Goal: Find specific page/section: Find specific page/section

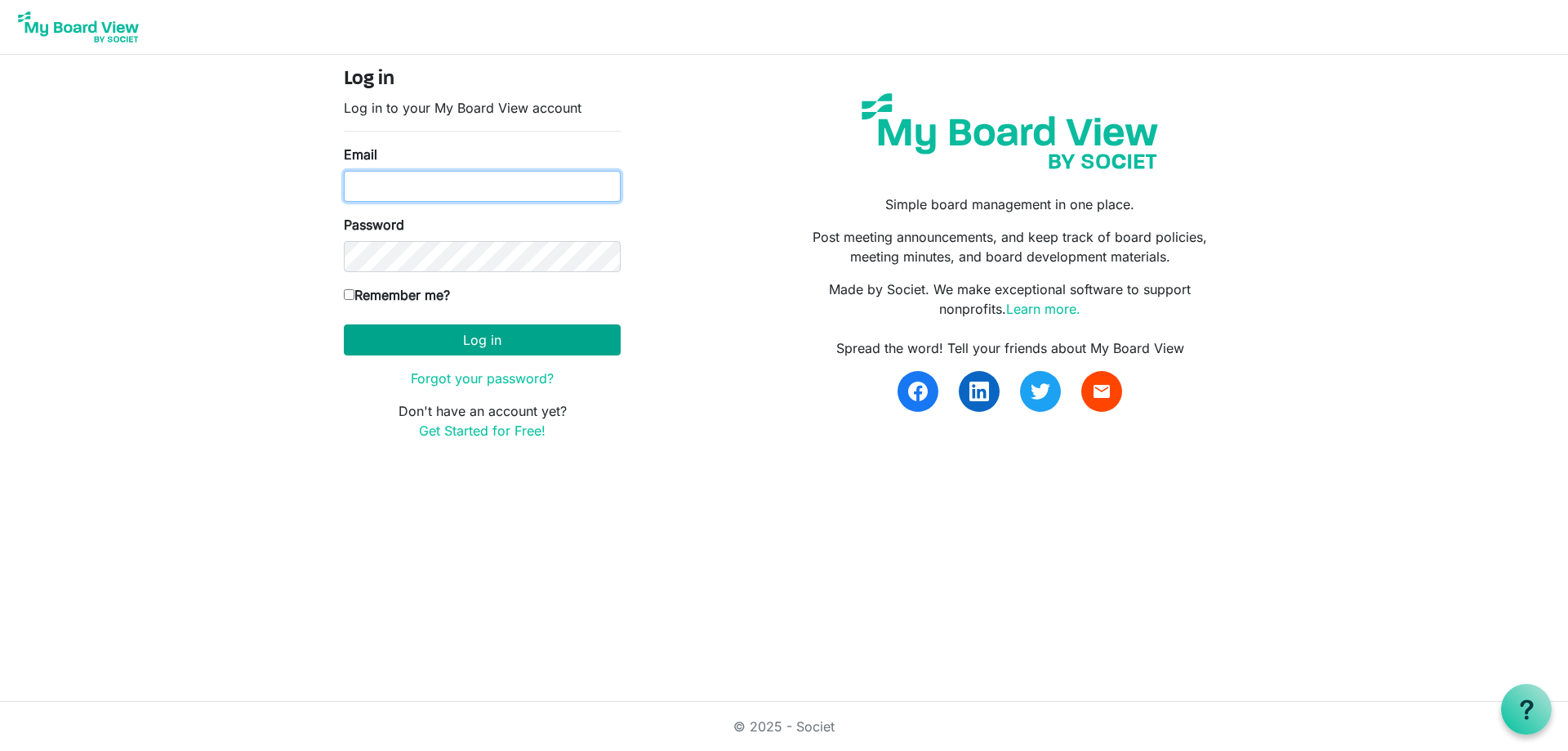
type input "dbernard@shermanchamber.us"
click at [444, 345] on button "Log in" at bounding box center [482, 339] width 277 height 31
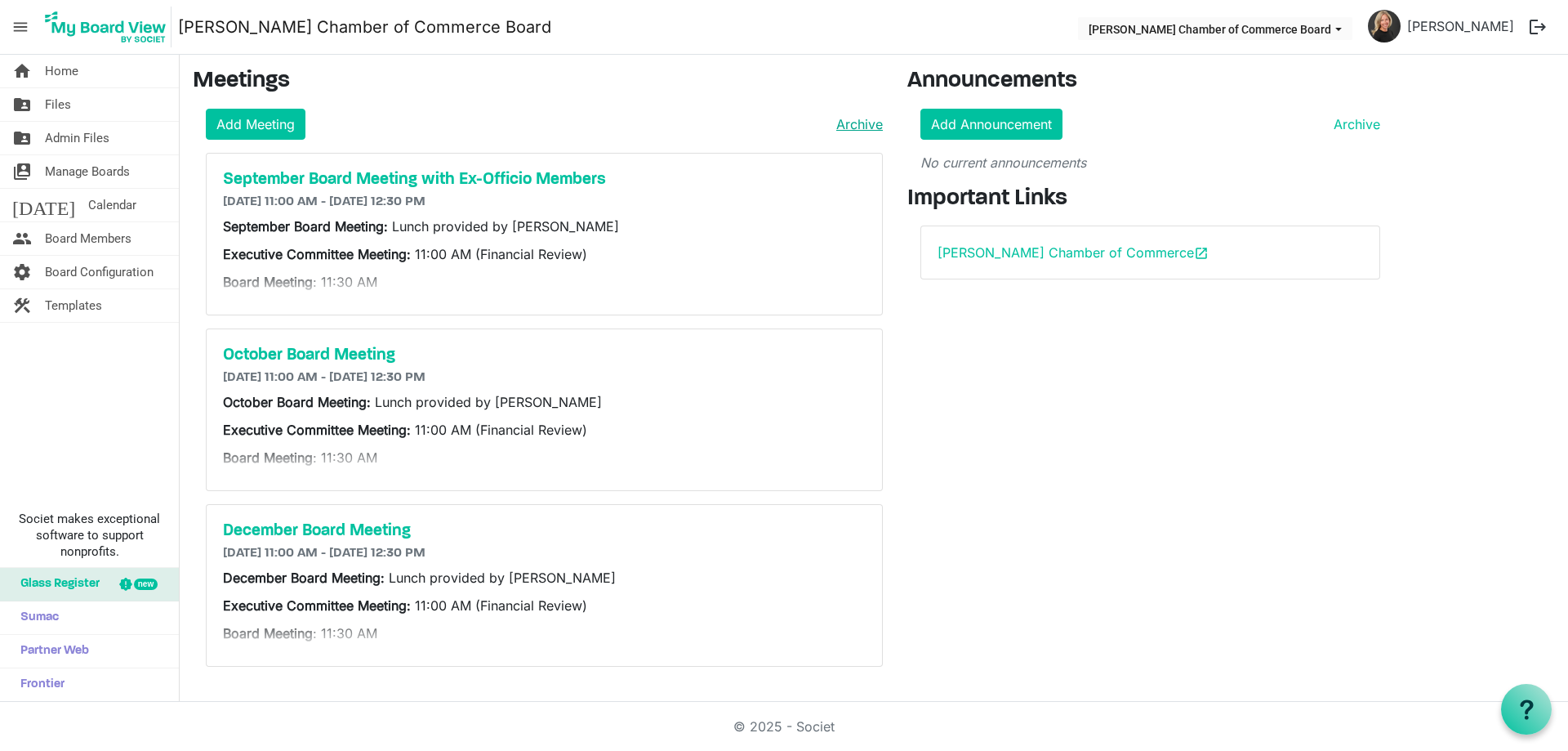
click at [861, 121] on link "Archive" at bounding box center [857, 124] width 53 height 19
